Goal: Find specific page/section: Find specific page/section

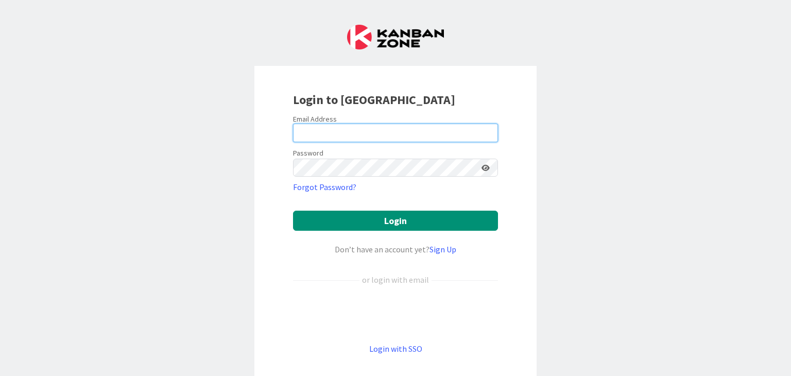
type input "[EMAIL_ADDRESS][DOMAIN_NAME]"
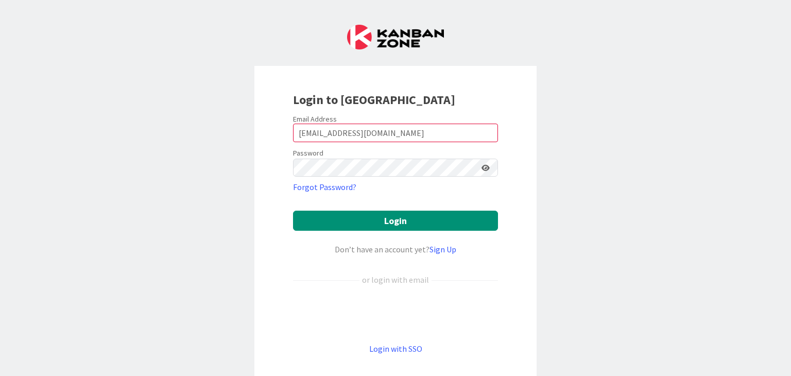
click at [484, 168] on icon at bounding box center [486, 167] width 8 height 7
click at [406, 224] on button "Login" at bounding box center [395, 221] width 205 height 20
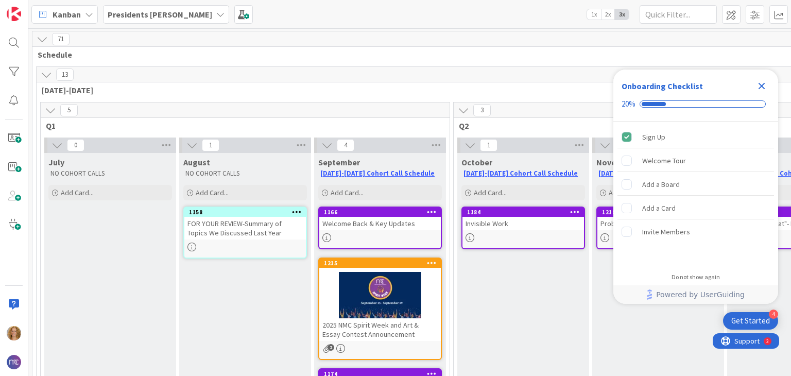
click at [765, 87] on icon "Close Checklist" at bounding box center [762, 86] width 7 height 7
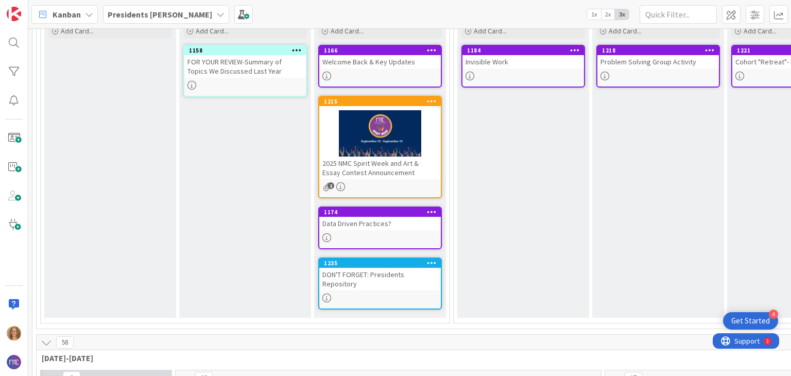
scroll to position [163, 0]
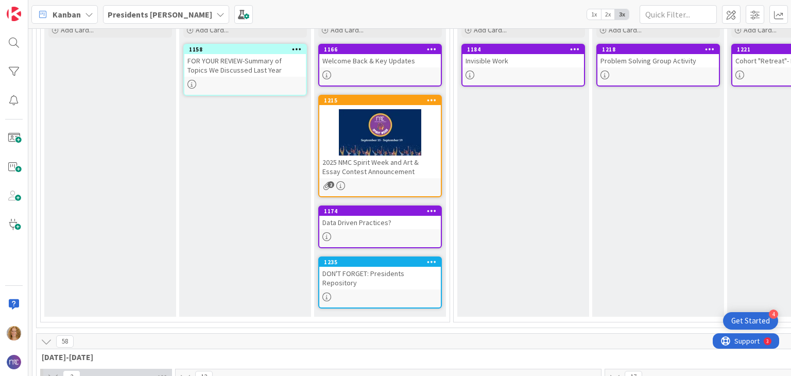
click at [381, 276] on div "DON'T FORGET: Presidents Repository" at bounding box center [380, 278] width 122 height 23
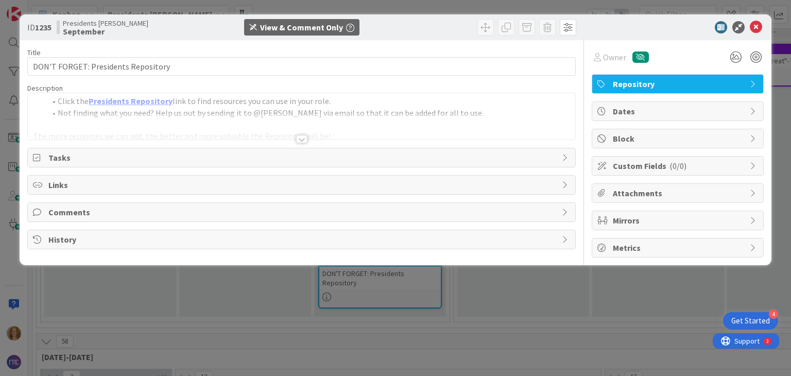
click at [301, 139] on div at bounding box center [301, 139] width 11 height 8
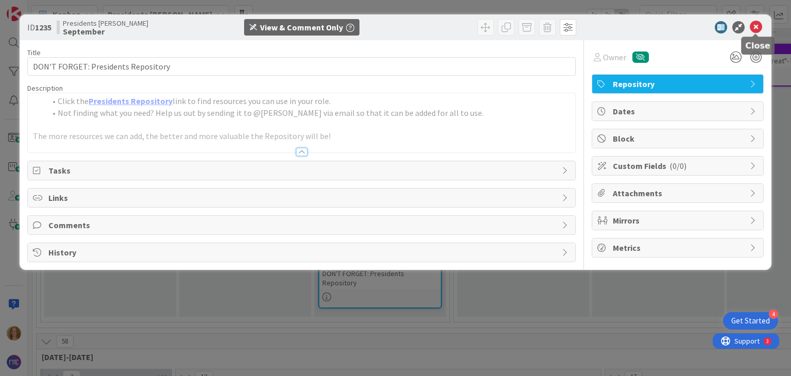
click at [758, 28] on icon at bounding box center [756, 27] width 12 height 12
